Goal: Task Accomplishment & Management: Use online tool/utility

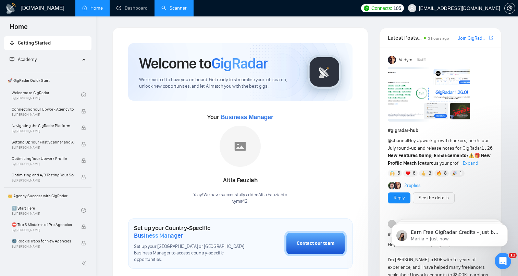
click at [171, 8] on link "Scanner" at bounding box center [173, 8] width 25 height 6
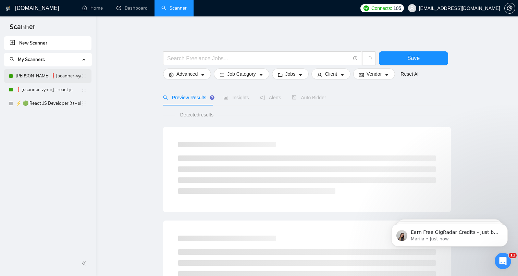
click at [49, 80] on link "[PERSON_NAME] ❗[scanner-vymir] - react.js" at bounding box center [48, 76] width 65 height 14
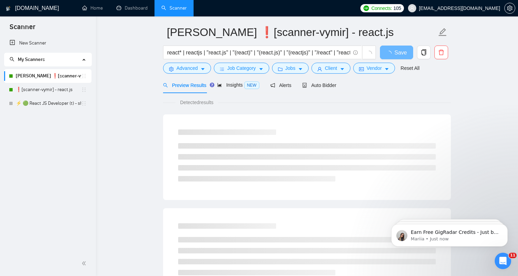
scroll to position [24, 0]
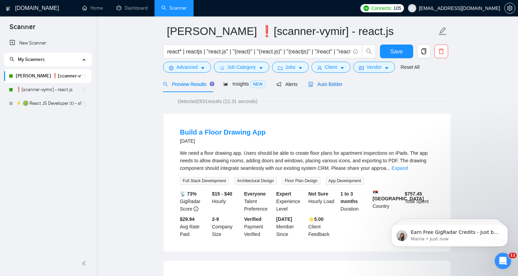
click at [329, 88] on div "Auto Bidder" at bounding box center [326, 85] width 34 height 8
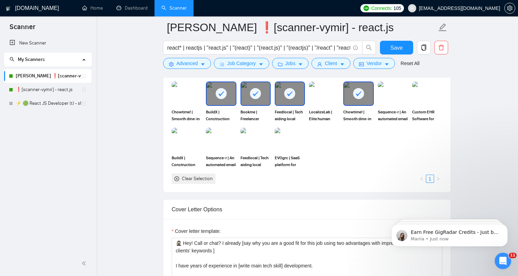
scroll to position [648, 0]
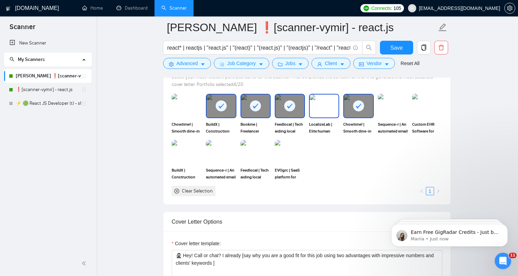
click at [325, 104] on img at bounding box center [324, 106] width 29 height 23
click at [394, 104] on img at bounding box center [393, 106] width 29 height 23
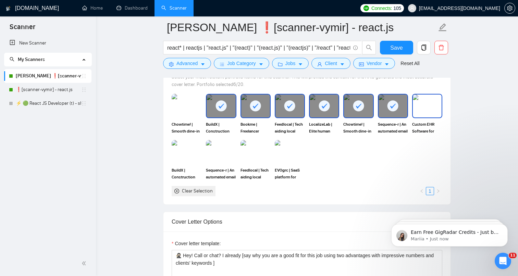
click at [423, 107] on img at bounding box center [427, 106] width 29 height 23
click at [291, 153] on img at bounding box center [290, 152] width 30 height 24
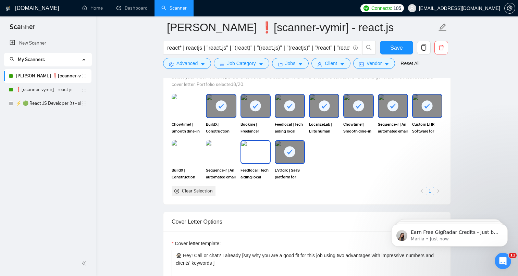
click at [250, 156] on img at bounding box center [255, 152] width 29 height 23
click at [218, 154] on img at bounding box center [221, 152] width 30 height 24
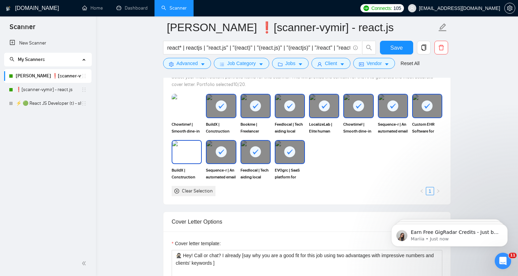
click at [192, 154] on img at bounding box center [186, 152] width 29 height 23
click at [192, 117] on img at bounding box center [186, 106] width 29 height 23
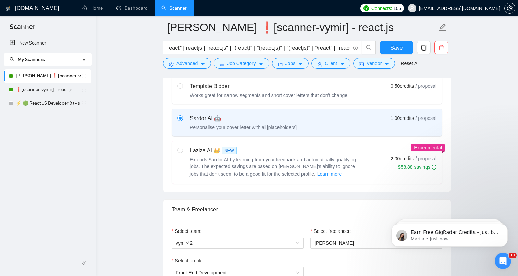
scroll to position [0, 0]
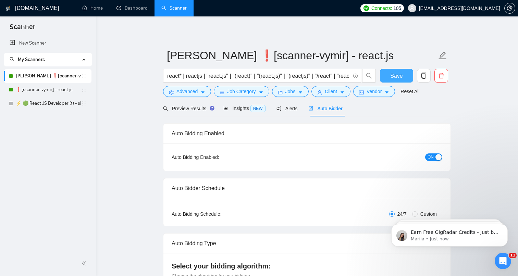
click at [393, 76] on span "Save" at bounding box center [396, 76] width 12 height 9
click at [191, 112] on div "Preview Results" at bounding box center [187, 109] width 49 height 8
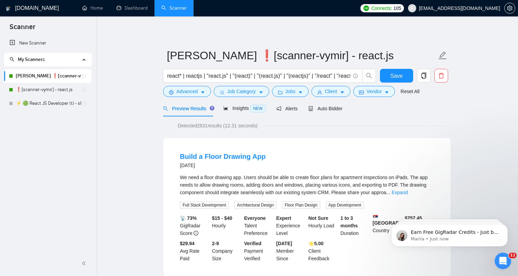
scroll to position [31, 0]
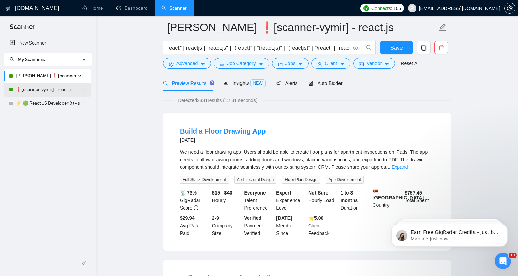
click at [42, 92] on link "❗[scanner-vymir] - react.js" at bounding box center [48, 90] width 65 height 14
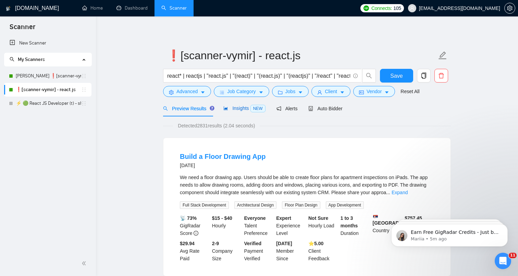
click at [243, 111] on span "Insights NEW" at bounding box center [245, 108] width 42 height 5
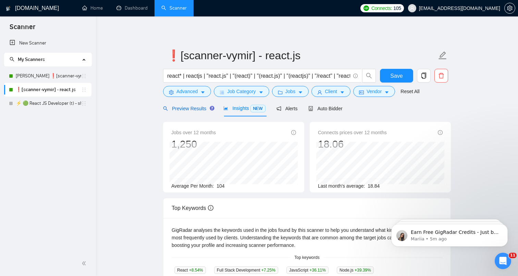
click at [188, 109] on span "Preview Results" at bounding box center [187, 108] width 49 height 5
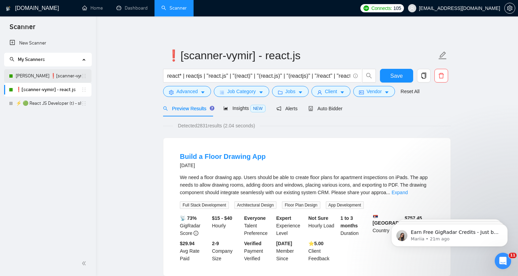
click at [53, 71] on link "[PERSON_NAME] ❗[scanner-vymir] - react.js" at bounding box center [48, 76] width 65 height 14
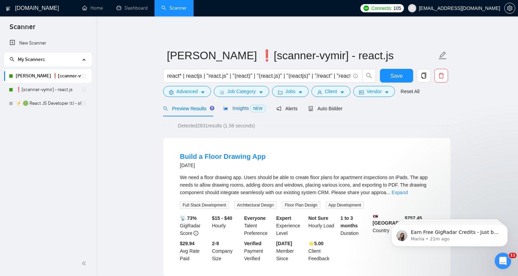
click at [245, 112] on div "Insights NEW" at bounding box center [245, 109] width 42 height 8
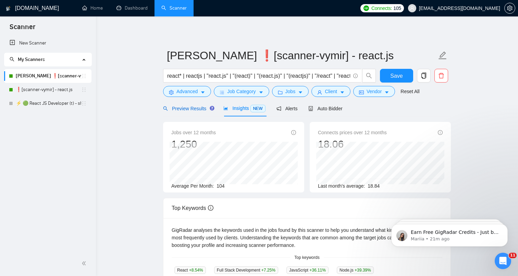
click at [187, 106] on span "Preview Results" at bounding box center [187, 108] width 49 height 5
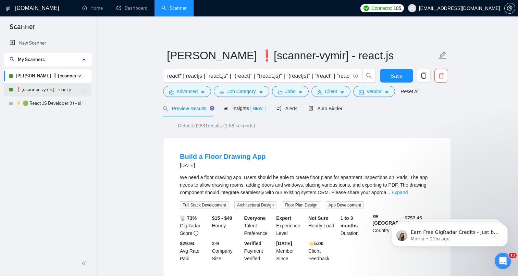
click at [57, 89] on link "❗[scanner-vymir] - react.js" at bounding box center [48, 90] width 65 height 14
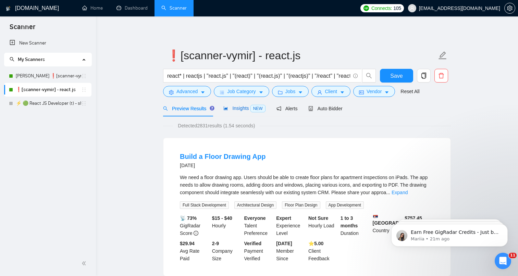
click at [251, 107] on span "Insights NEW" at bounding box center [245, 108] width 42 height 5
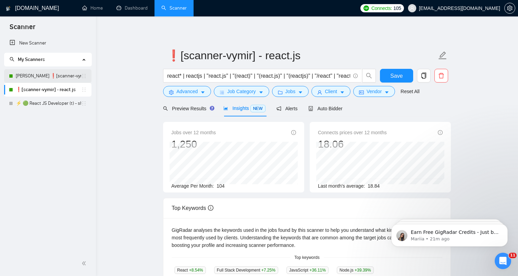
click at [64, 75] on link "[PERSON_NAME] ❗[scanner-vymir] - react.js" at bounding box center [48, 76] width 65 height 14
